Goal: Task Accomplishment & Management: Use online tool/utility

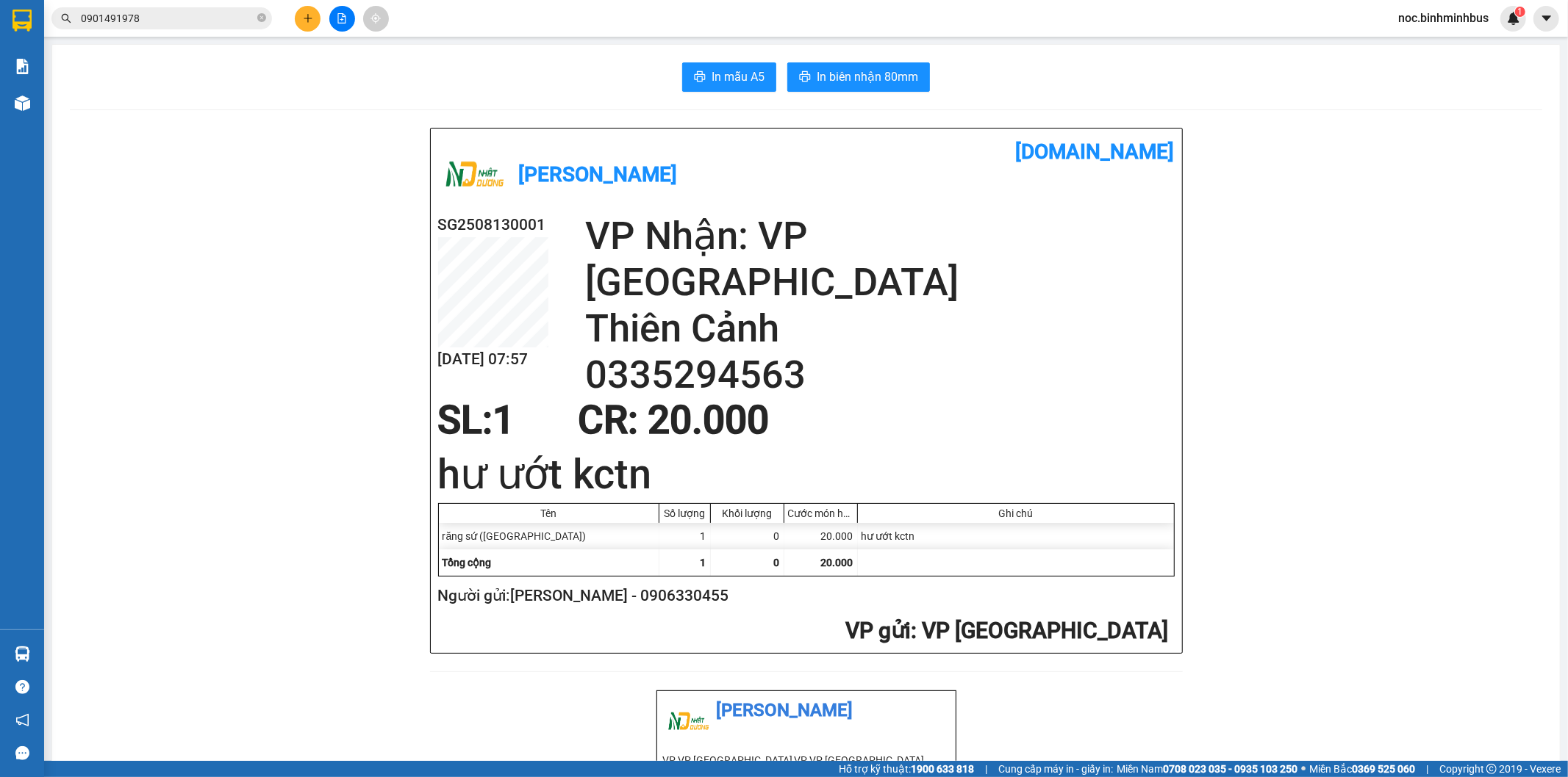
scroll to position [14543, 0]
click at [312, 11] on button at bounding box center [308, 19] width 26 height 26
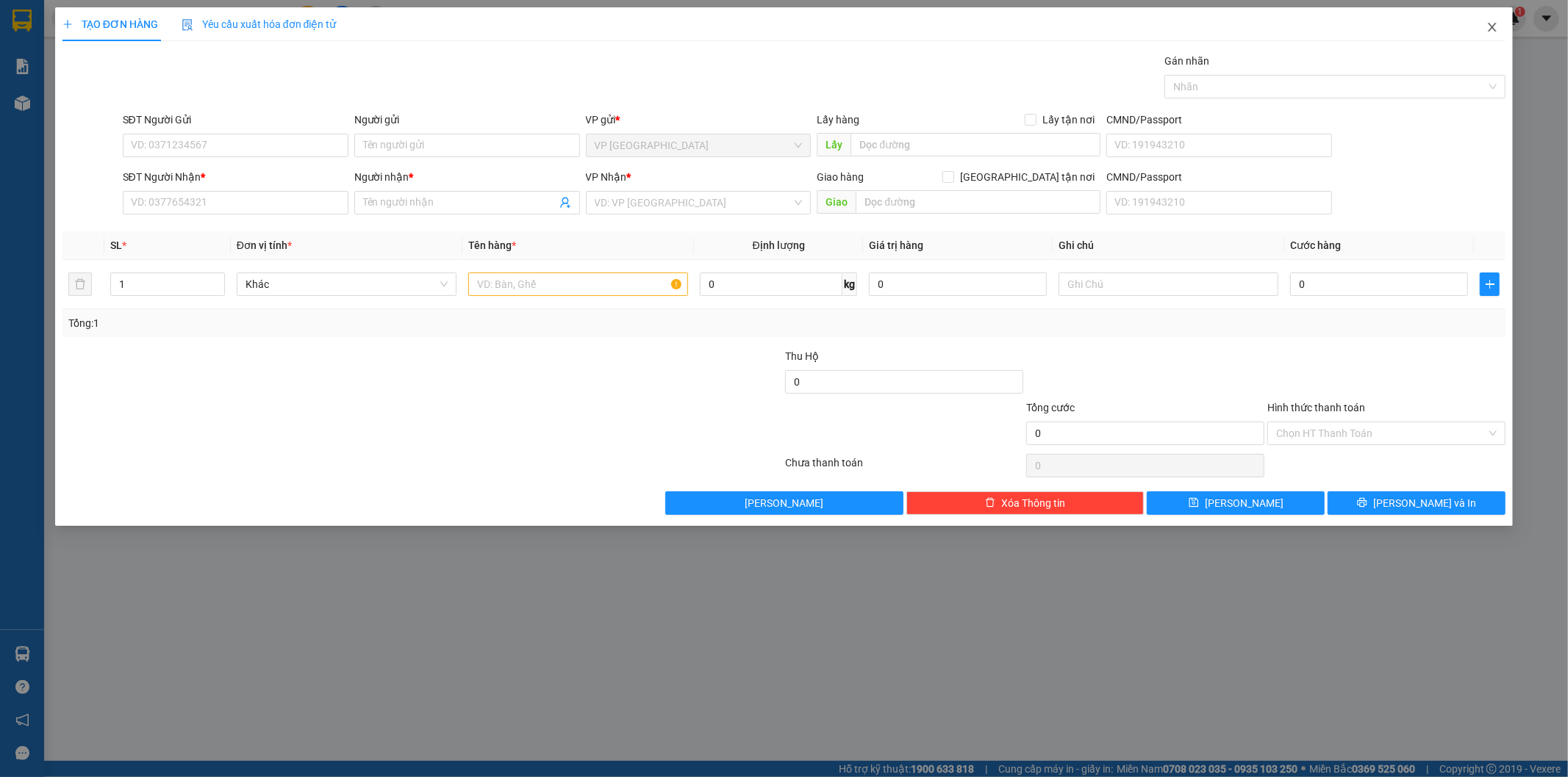
click at [1490, 31] on icon "close" at bounding box center [1492, 27] width 11 height 11
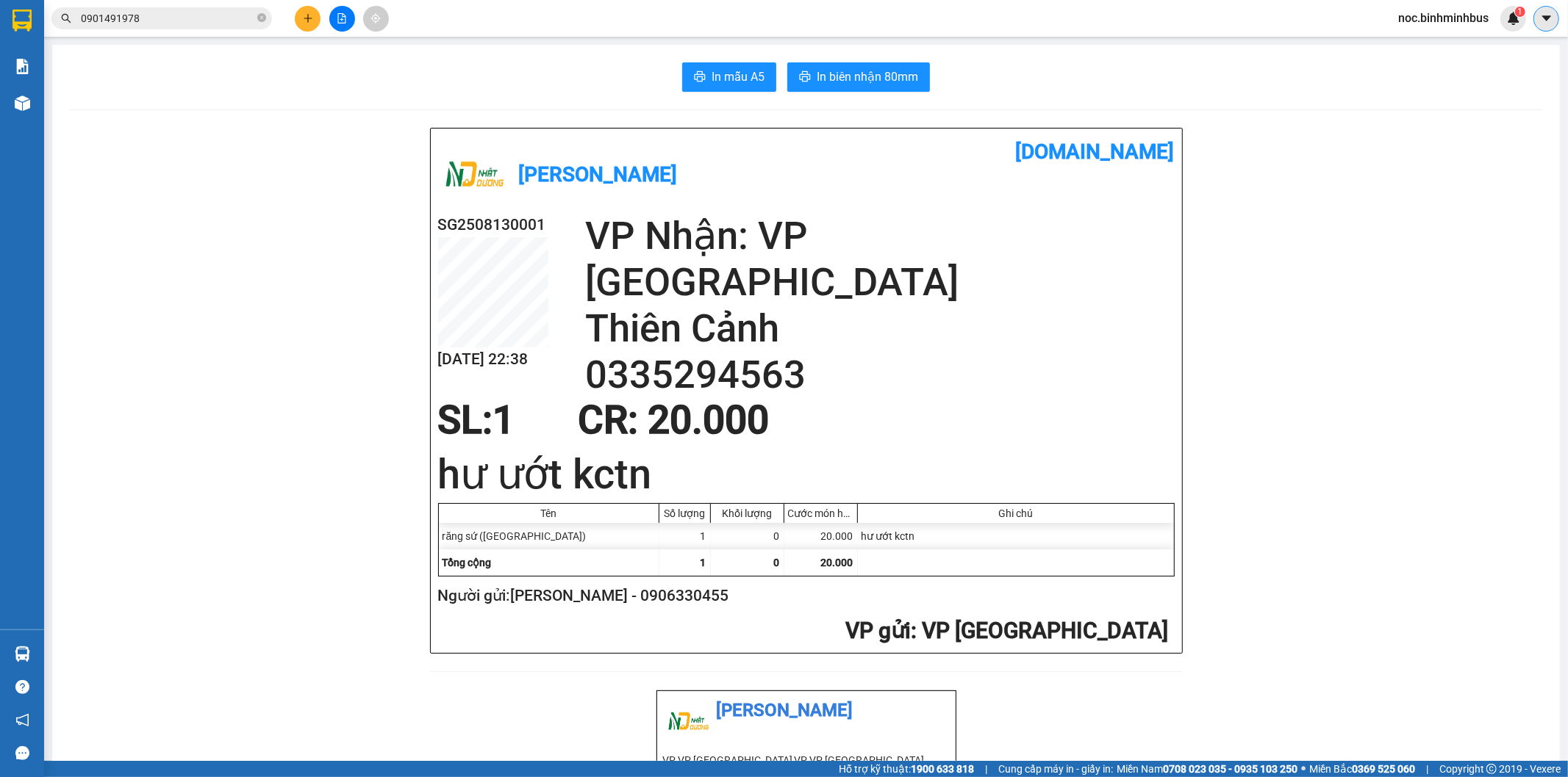
click at [1535, 18] on button at bounding box center [1547, 19] width 26 height 26
click at [1545, 17] on icon "caret-down" at bounding box center [1546, 18] width 9 height 5
click at [1476, 19] on span "noc.binhminhbus" at bounding box center [1444, 18] width 114 height 19
click at [1434, 47] on span "Đăng xuất" at bounding box center [1450, 46] width 84 height 16
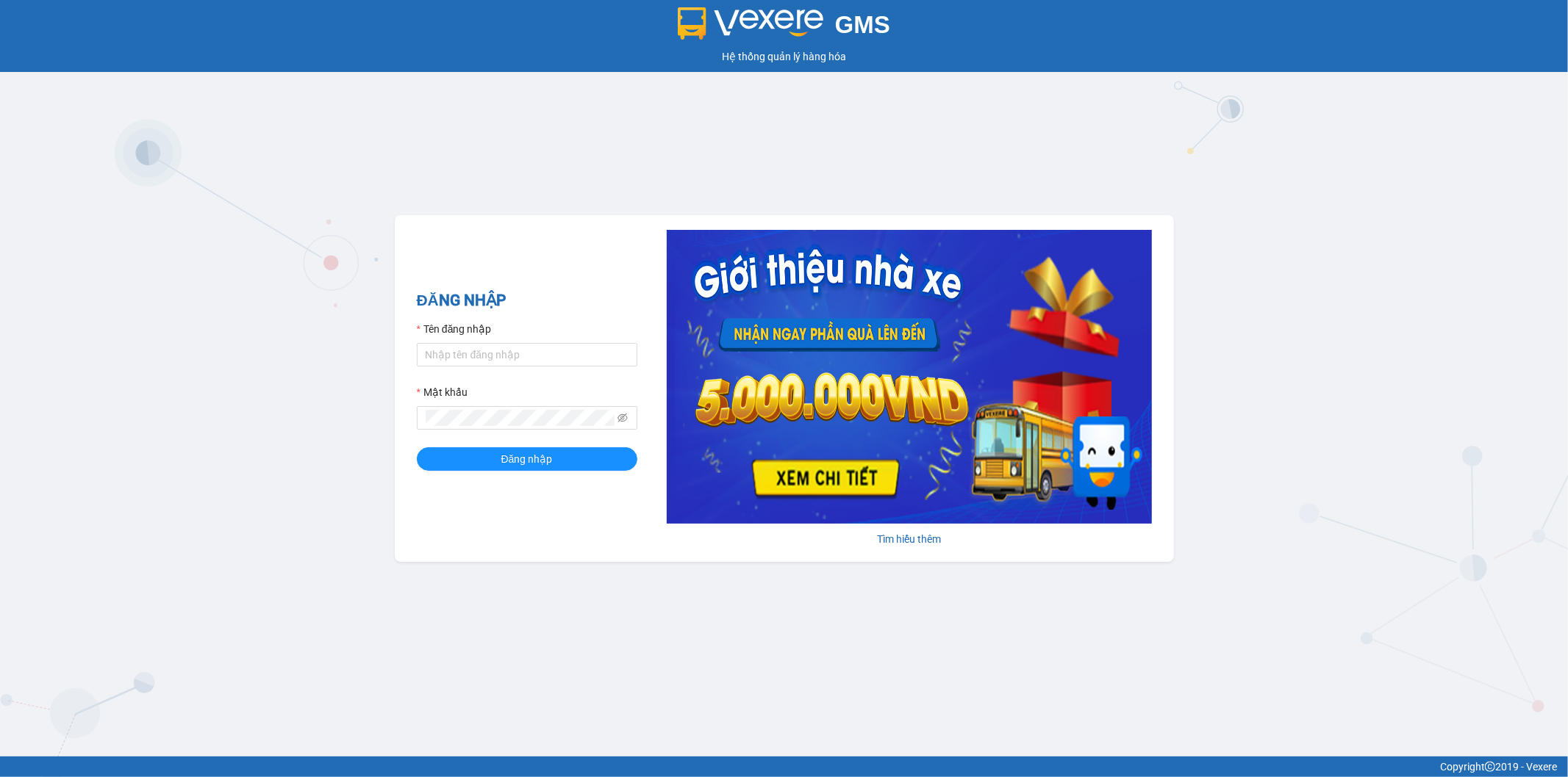
scroll to position [14543, 0]
type input "luong.binhminhbus"
click at [447, 356] on input "luong.binhminhbus" at bounding box center [527, 354] width 220 height 24
click at [487, 467] on button "Đăng nhập" at bounding box center [527, 459] width 220 height 24
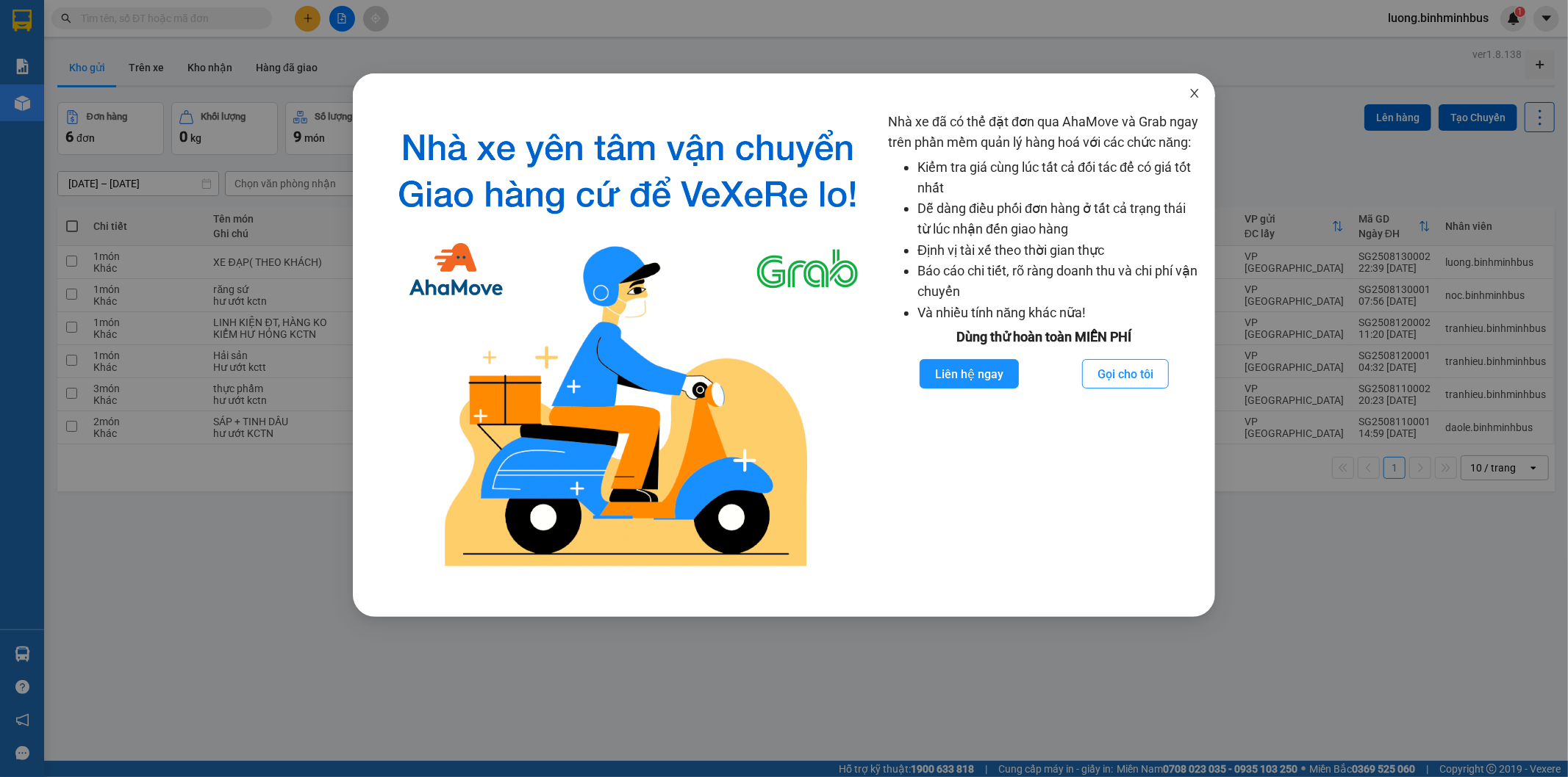
click at [1200, 91] on icon "close" at bounding box center [1194, 93] width 11 height 11
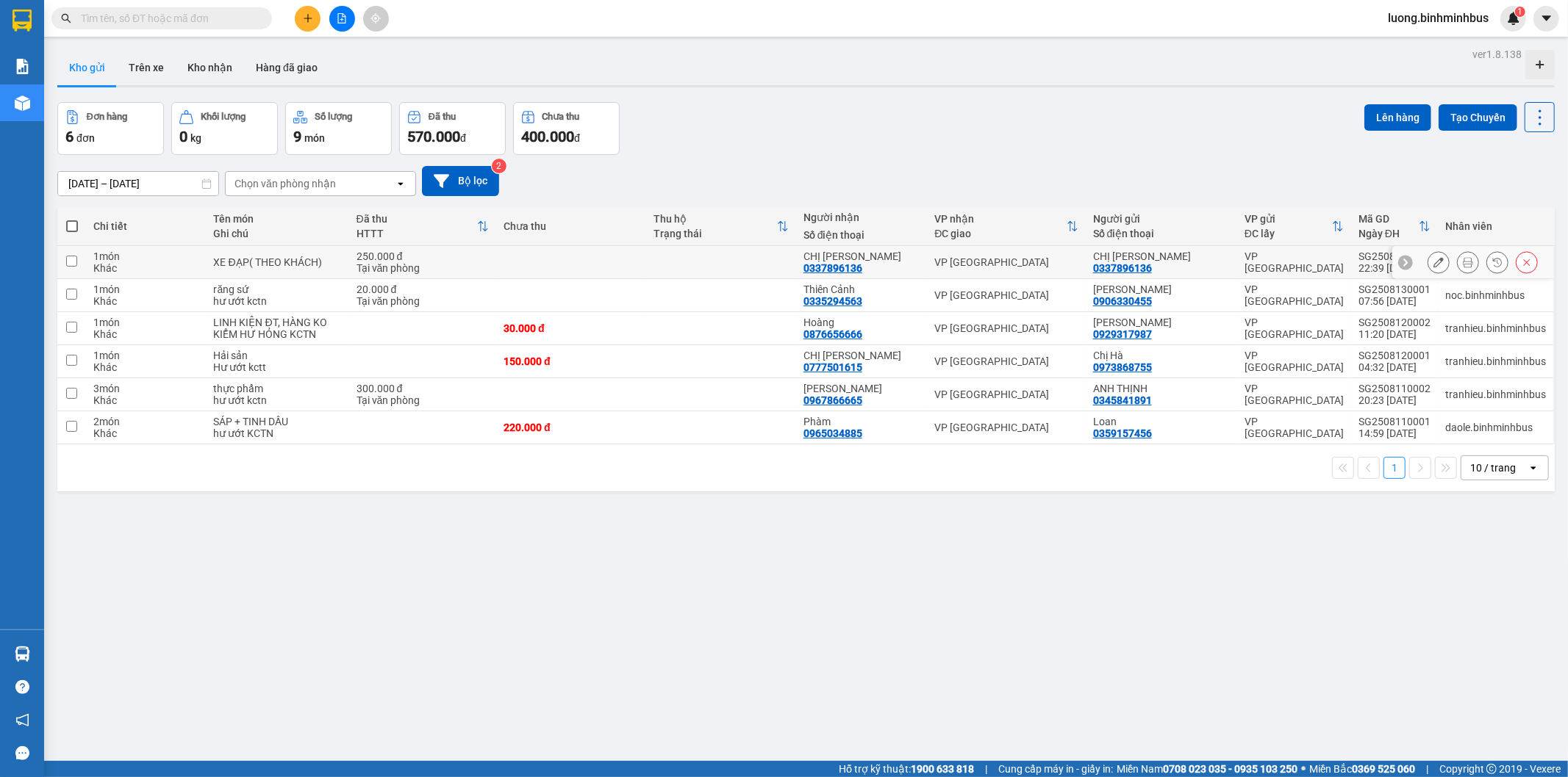
click at [412, 265] on div "Tại văn phòng" at bounding box center [423, 268] width 133 height 11
checkbox input "true"
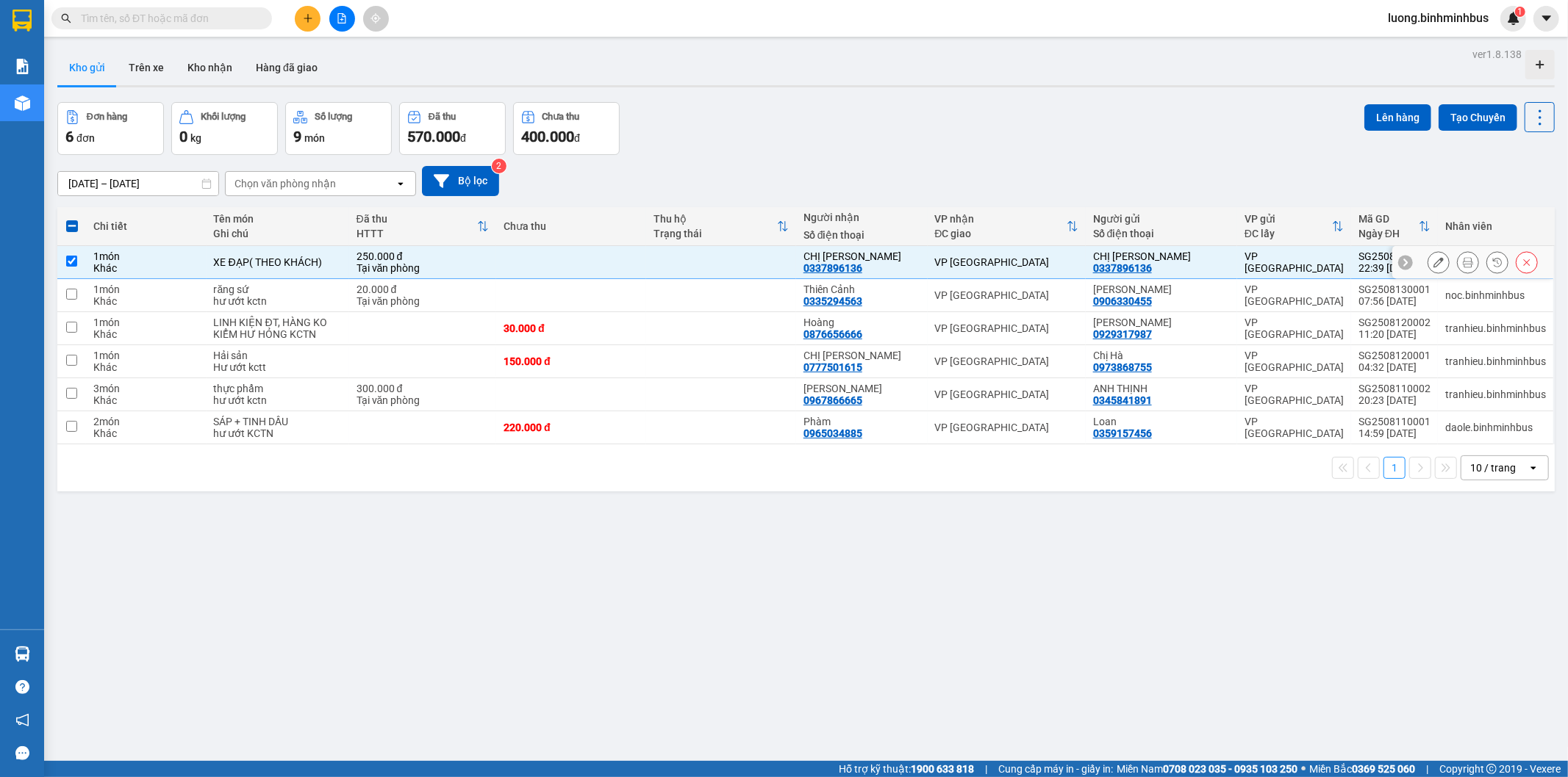
click at [1463, 262] on icon at bounding box center [1468, 262] width 11 height 11
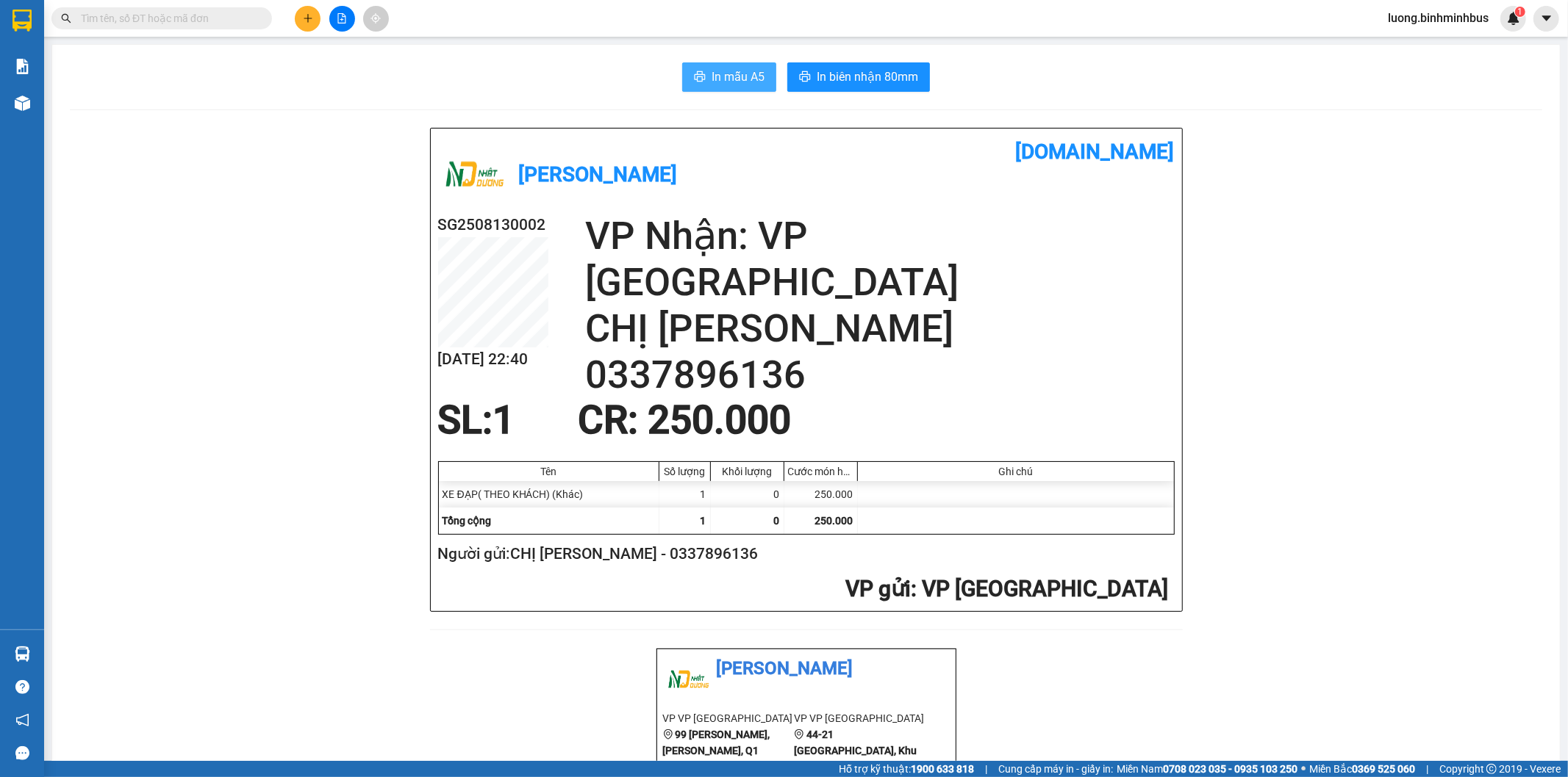
click at [710, 67] on button "In mẫu A5" at bounding box center [728, 78] width 94 height 29
